Goal: Check status: Check status

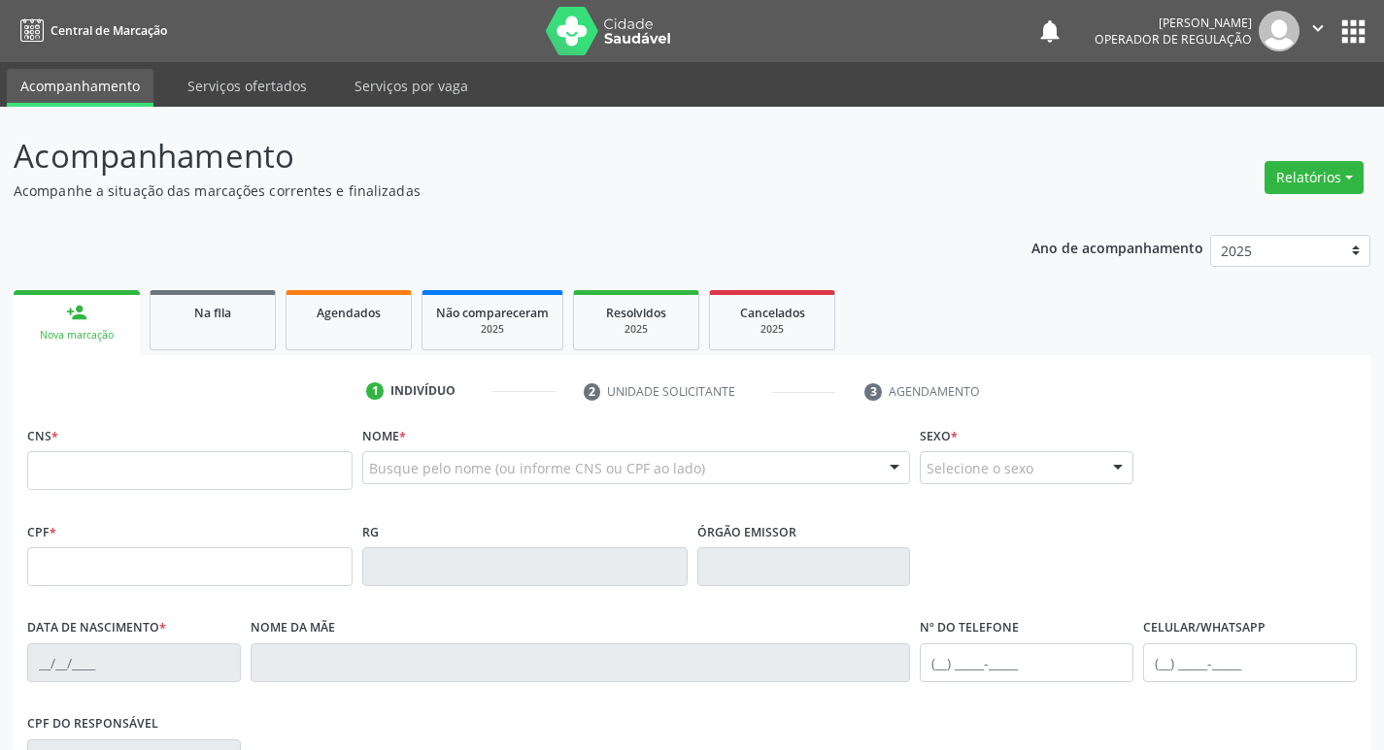
click at [158, 475] on input "text" at bounding box center [189, 470] width 325 height 39
type input "700 0078 6873 3807"
type input "139.445.174-15"
type input "[DATE]"
type input "[PERSON_NAME]"
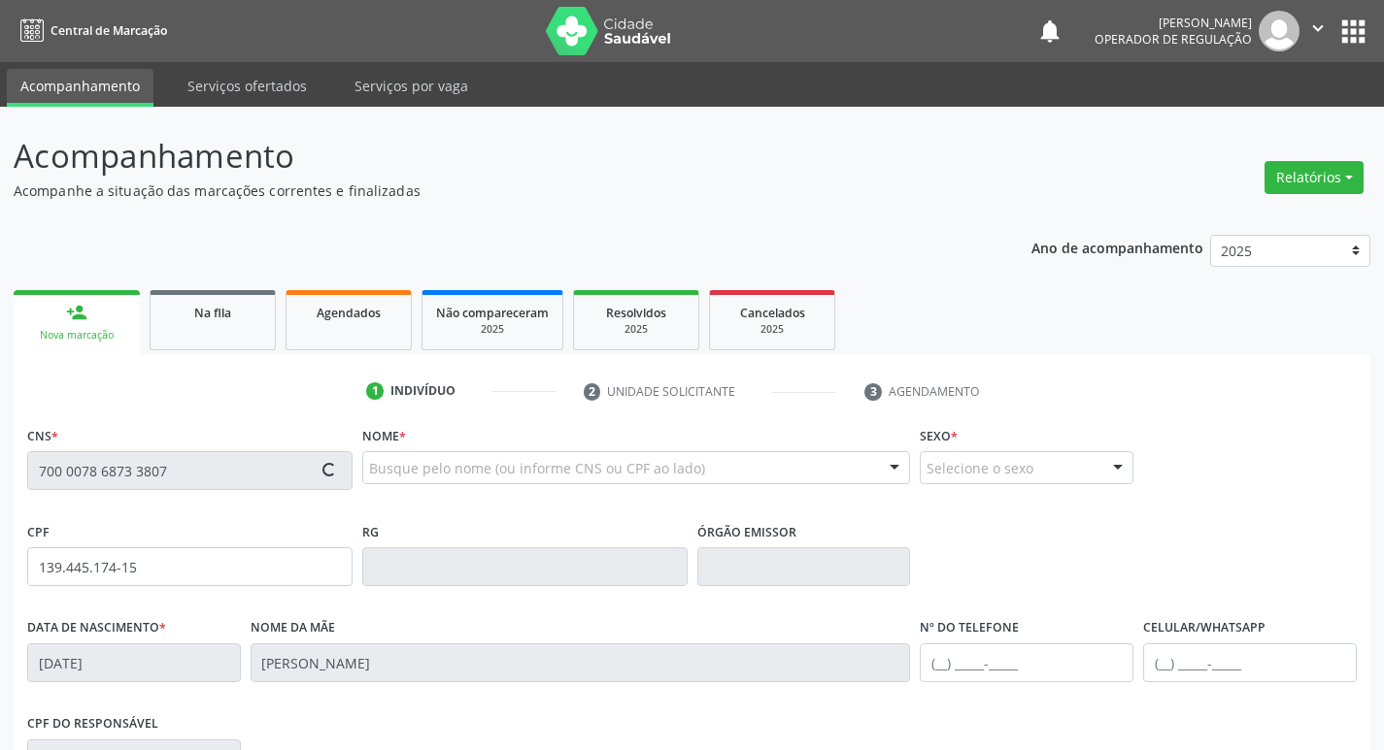
type input "[PHONE_NUMBER]"
type input "101"
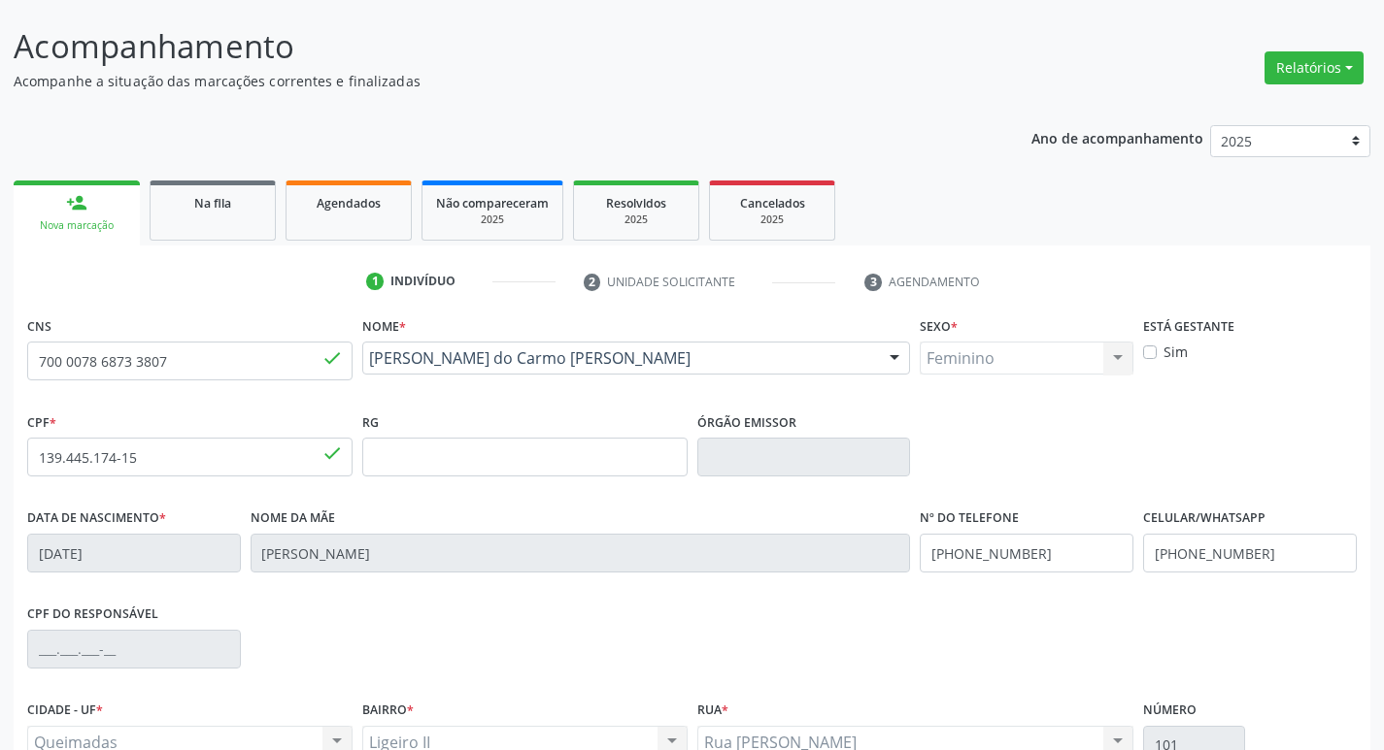
scroll to position [108, 0]
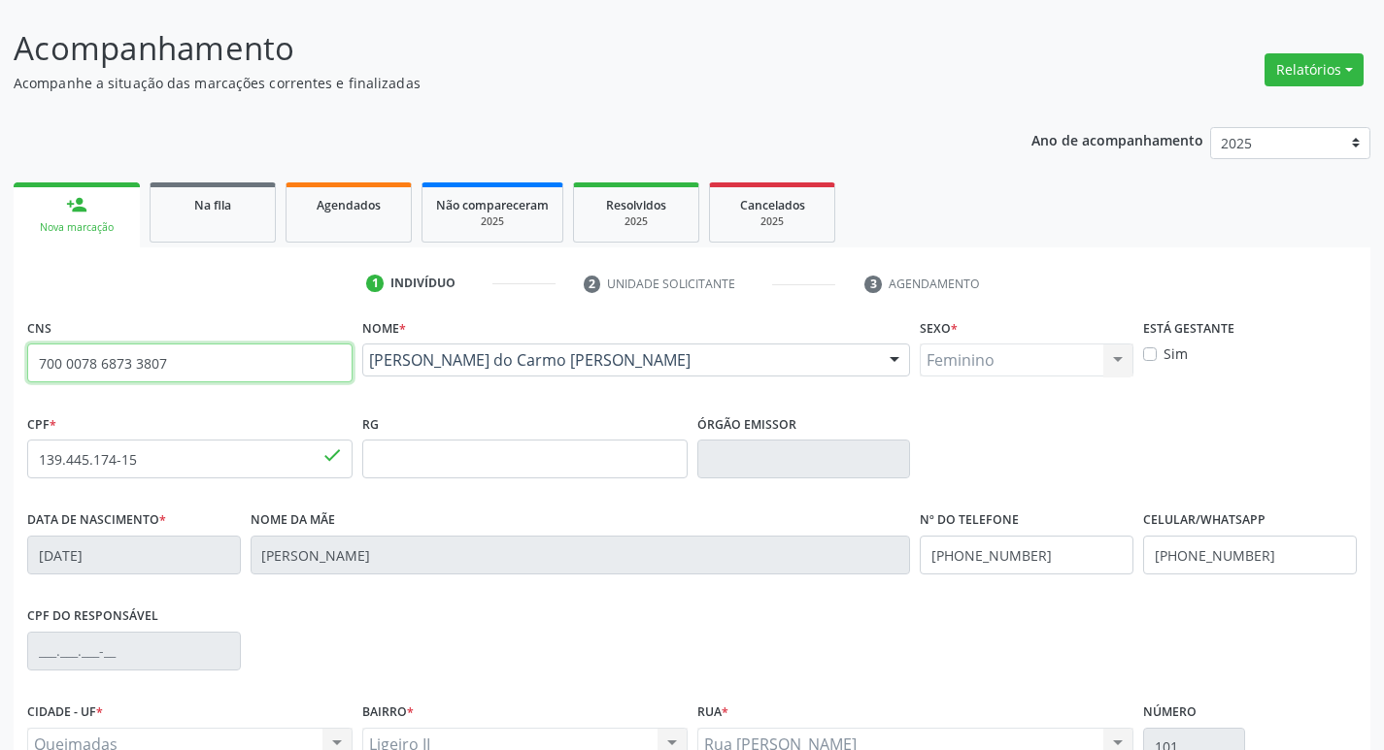
drag, startPoint x: 21, startPoint y: 365, endPoint x: 0, endPoint y: 367, distance: 21.4
click at [0, 366] on div "Acompanhamento Acompanhe a situação das marcações correntes e finalizadas Relat…" at bounding box center [692, 472] width 1384 height 946
type input "700 0003 4005 9707"
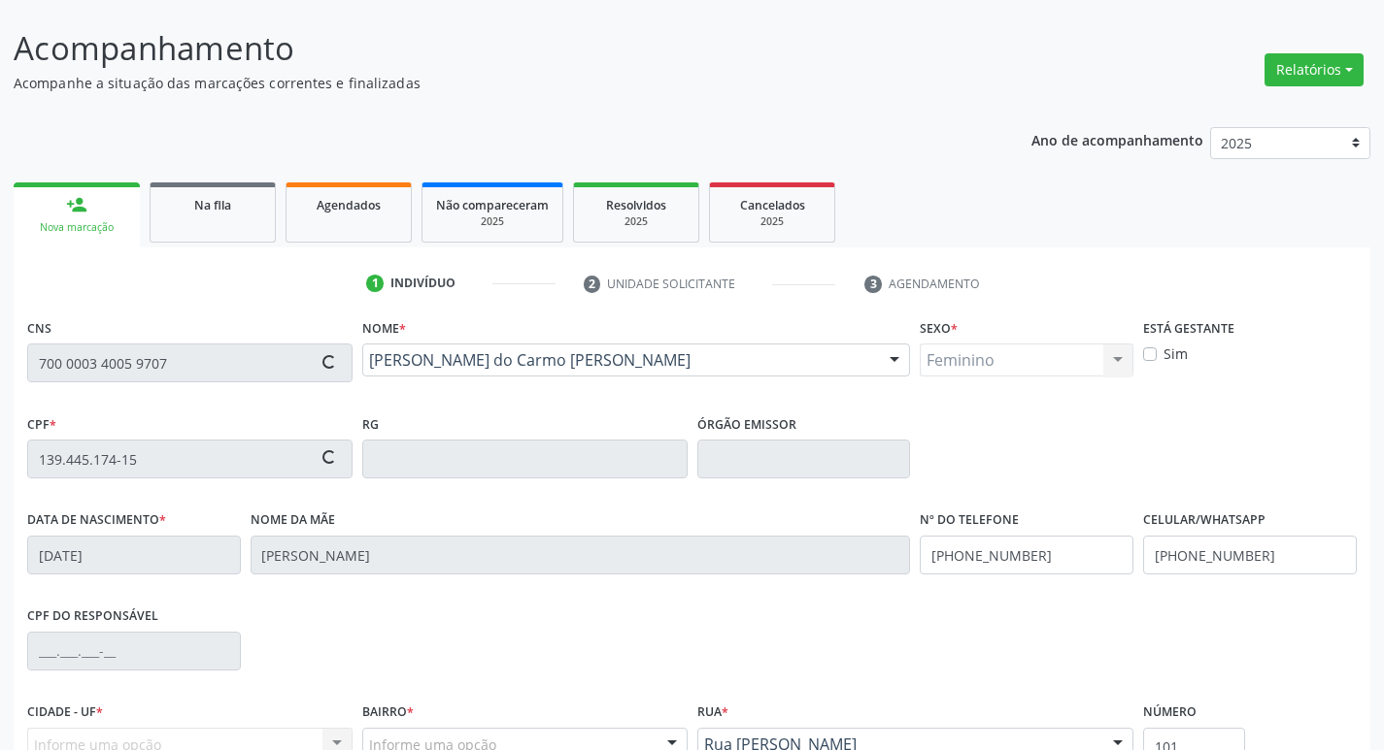
type input "005.119.054-08"
type input "[DATE]"
type input "[PERSON_NAME]"
type input "[PHONE_NUMBER]"
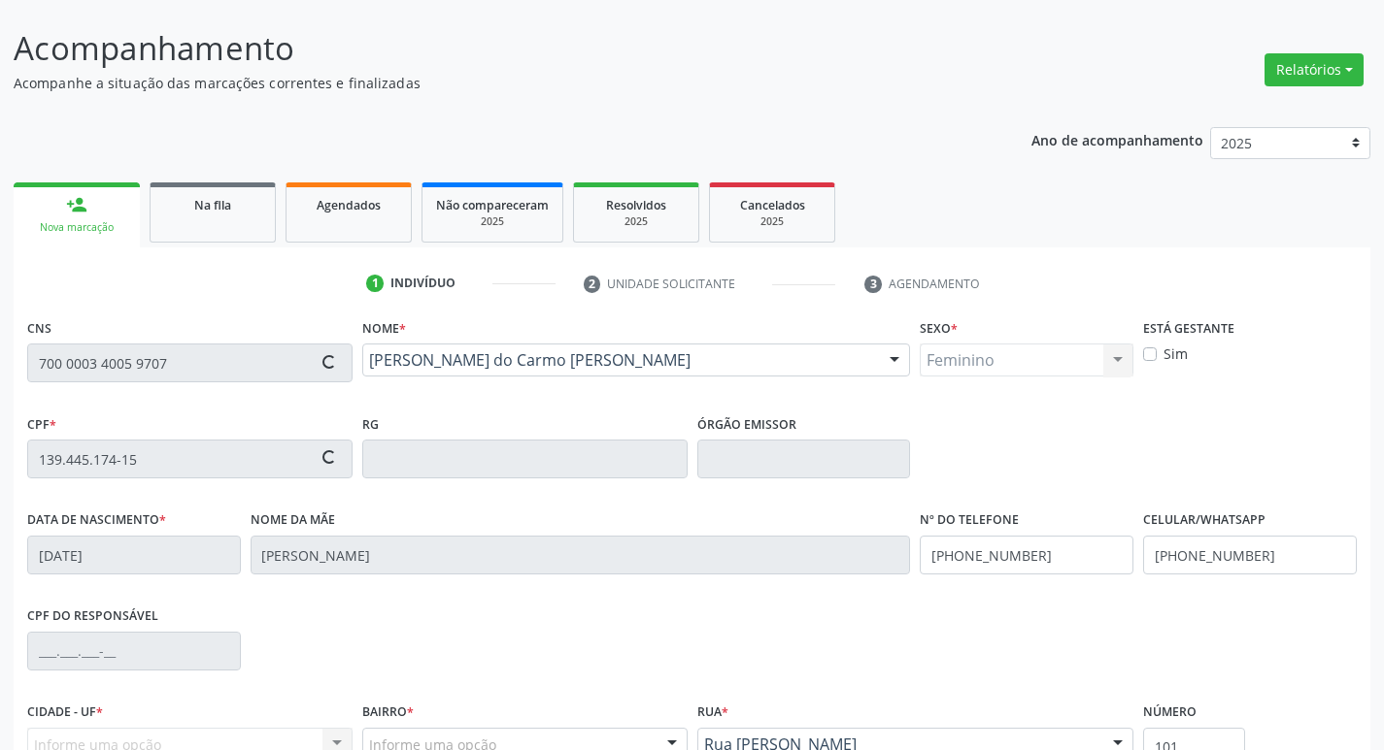
type input "706.005.074-40"
type input "109"
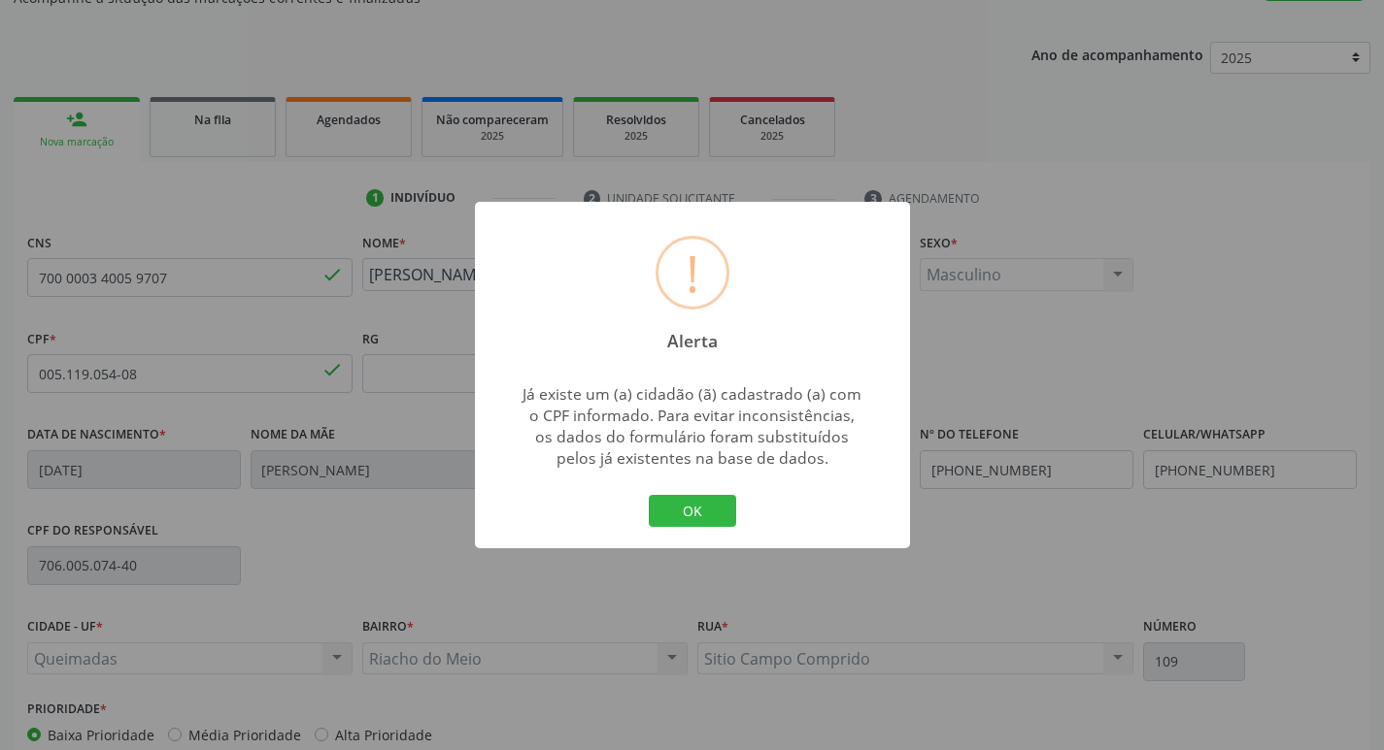
scroll to position [302, 0]
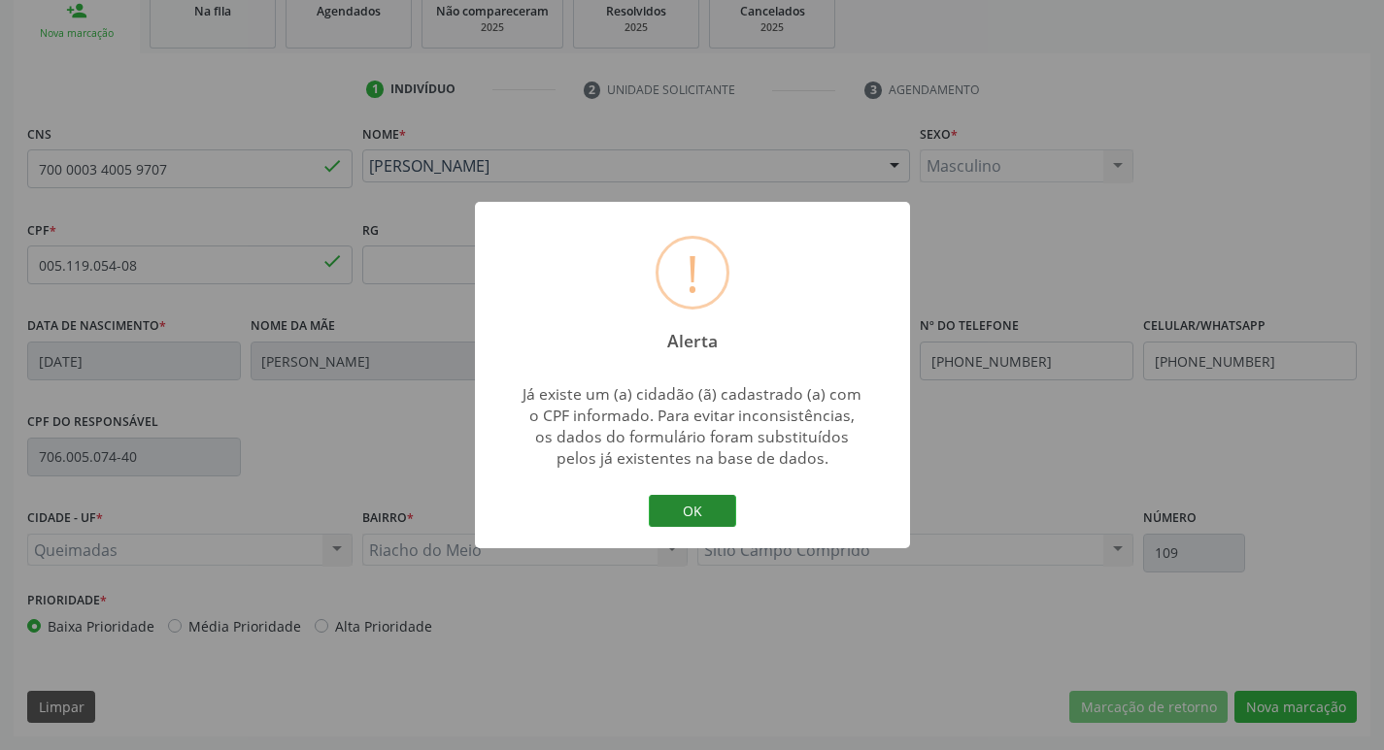
click at [688, 502] on button "OK" at bounding box center [692, 511] width 87 height 33
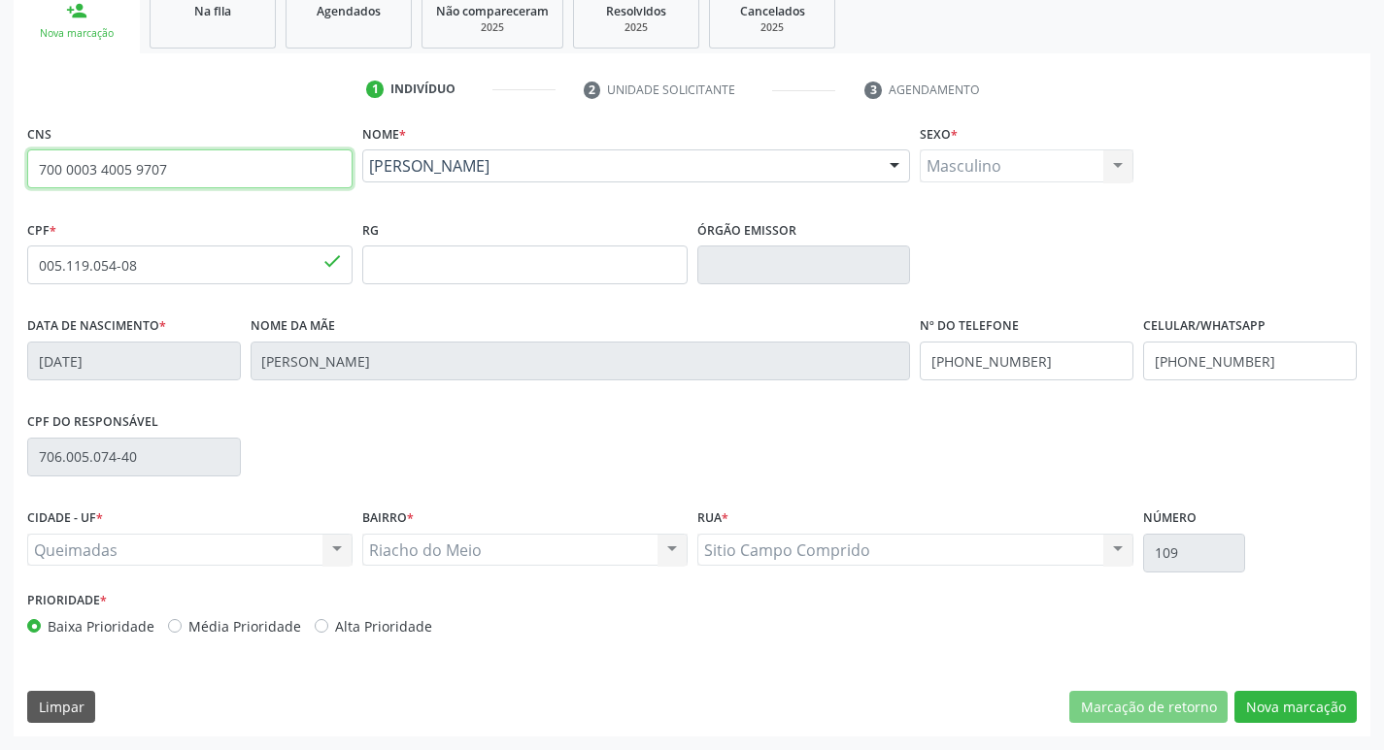
drag, startPoint x: 169, startPoint y: 178, endPoint x: 83, endPoint y: 165, distance: 86.4
click at [0, 159] on div "Acompanhamento Acompanhe a situação das marcações correntes e finalizadas Relat…" at bounding box center [692, 278] width 1384 height 946
